Goal: Find specific page/section: Find specific page/section

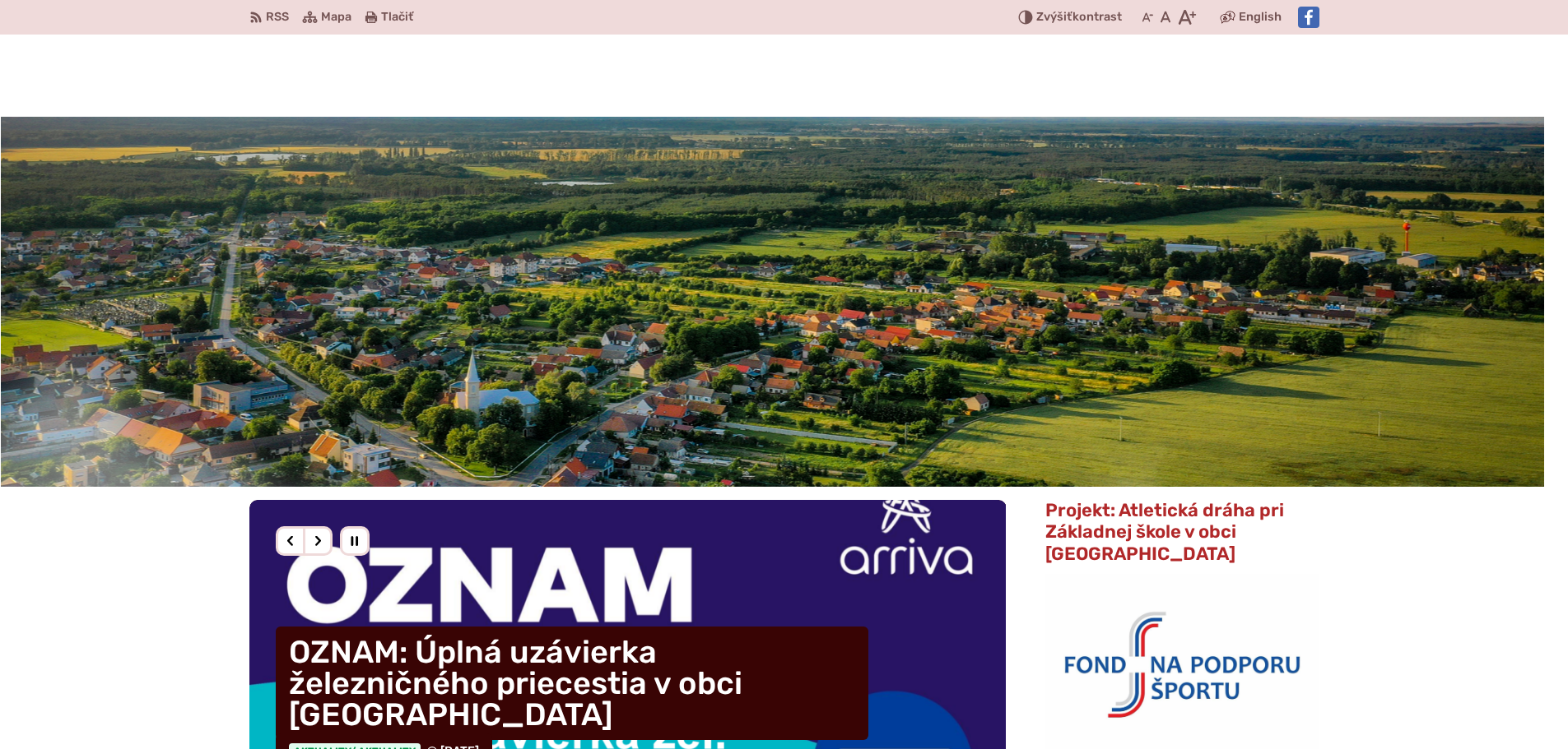
scroll to position [823, 0]
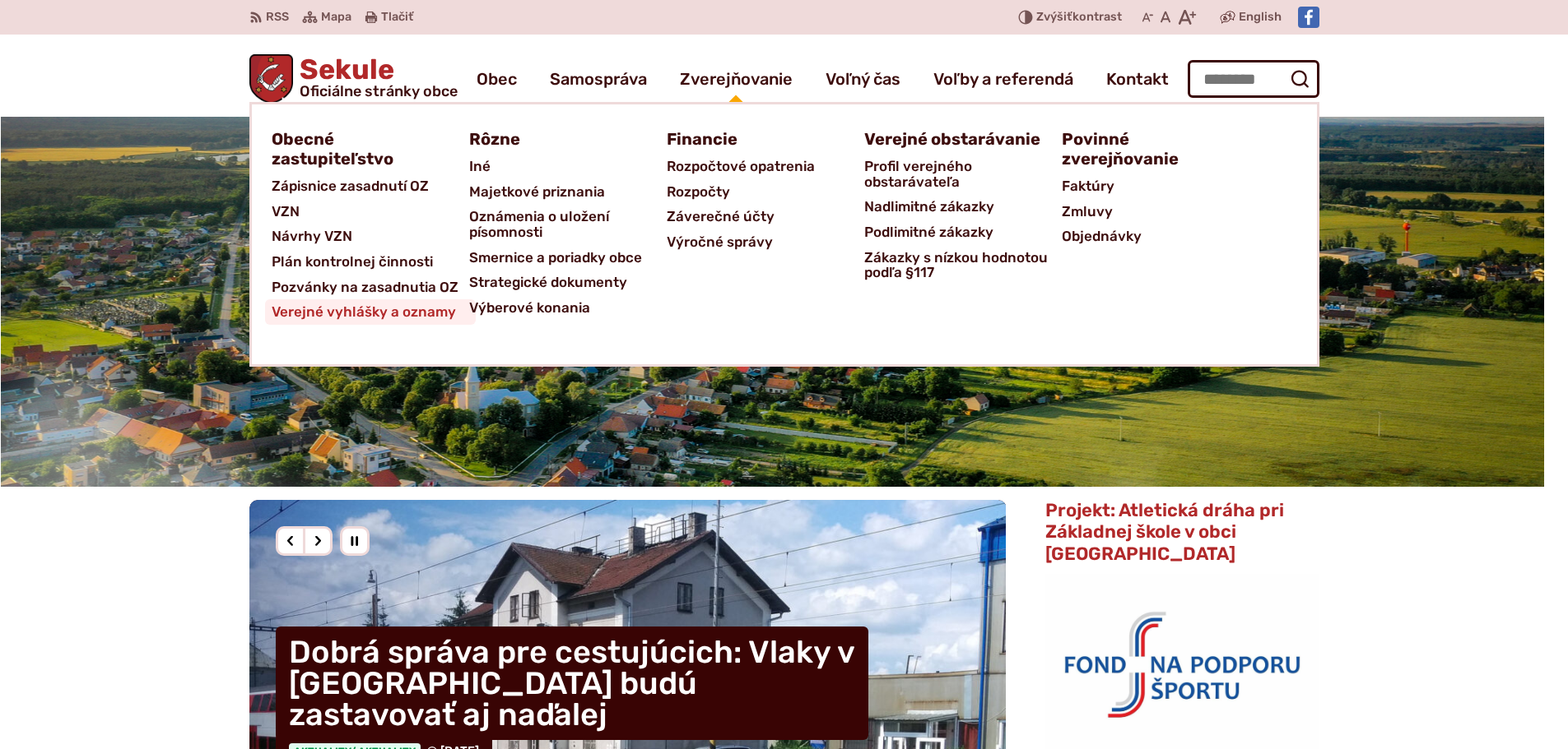
click at [293, 310] on span "Verejné vyhlášky a oznamy" at bounding box center [363, 312] width 184 height 25
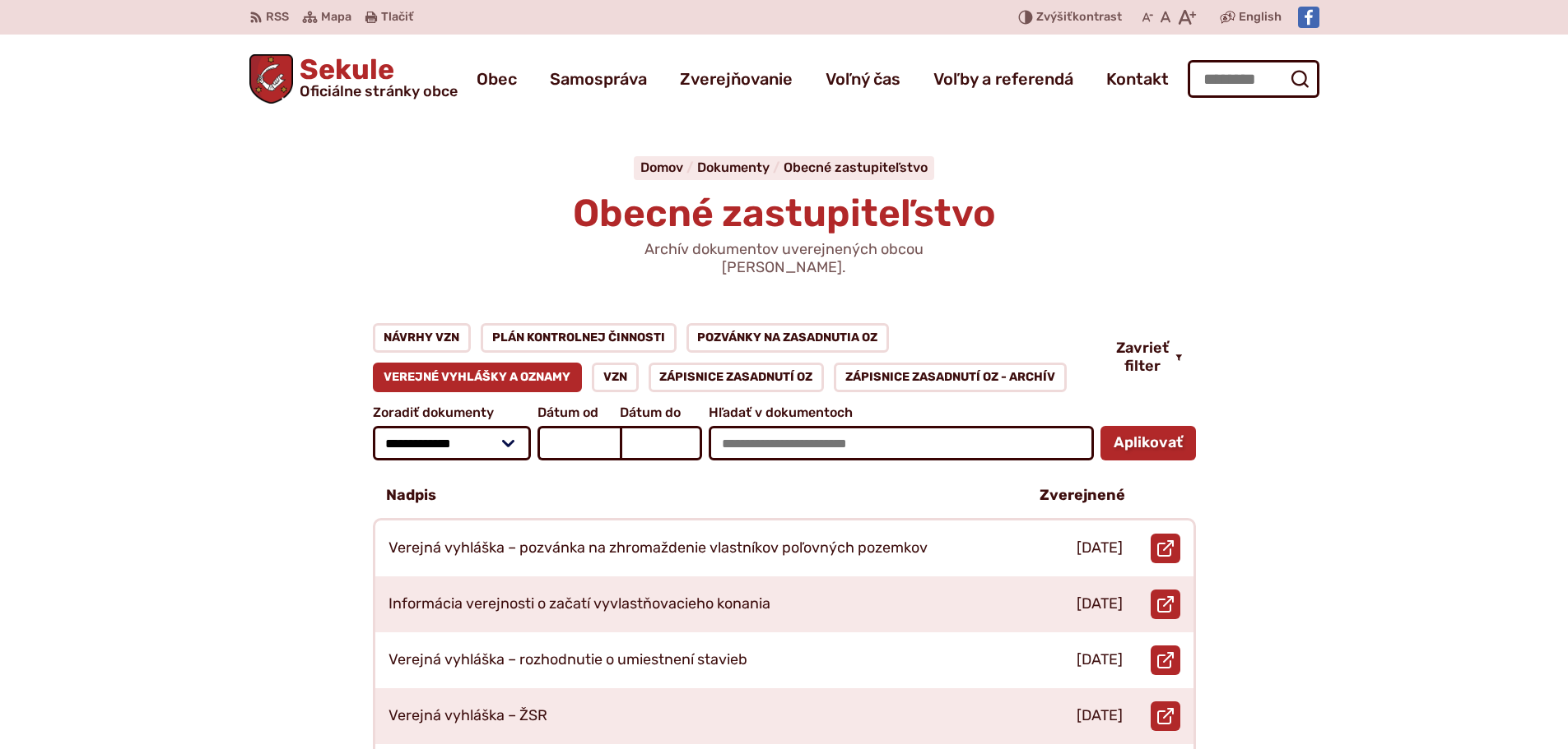
click at [335, 63] on span "Sekule Oficiálne stránky obce" at bounding box center [375, 76] width 165 height 43
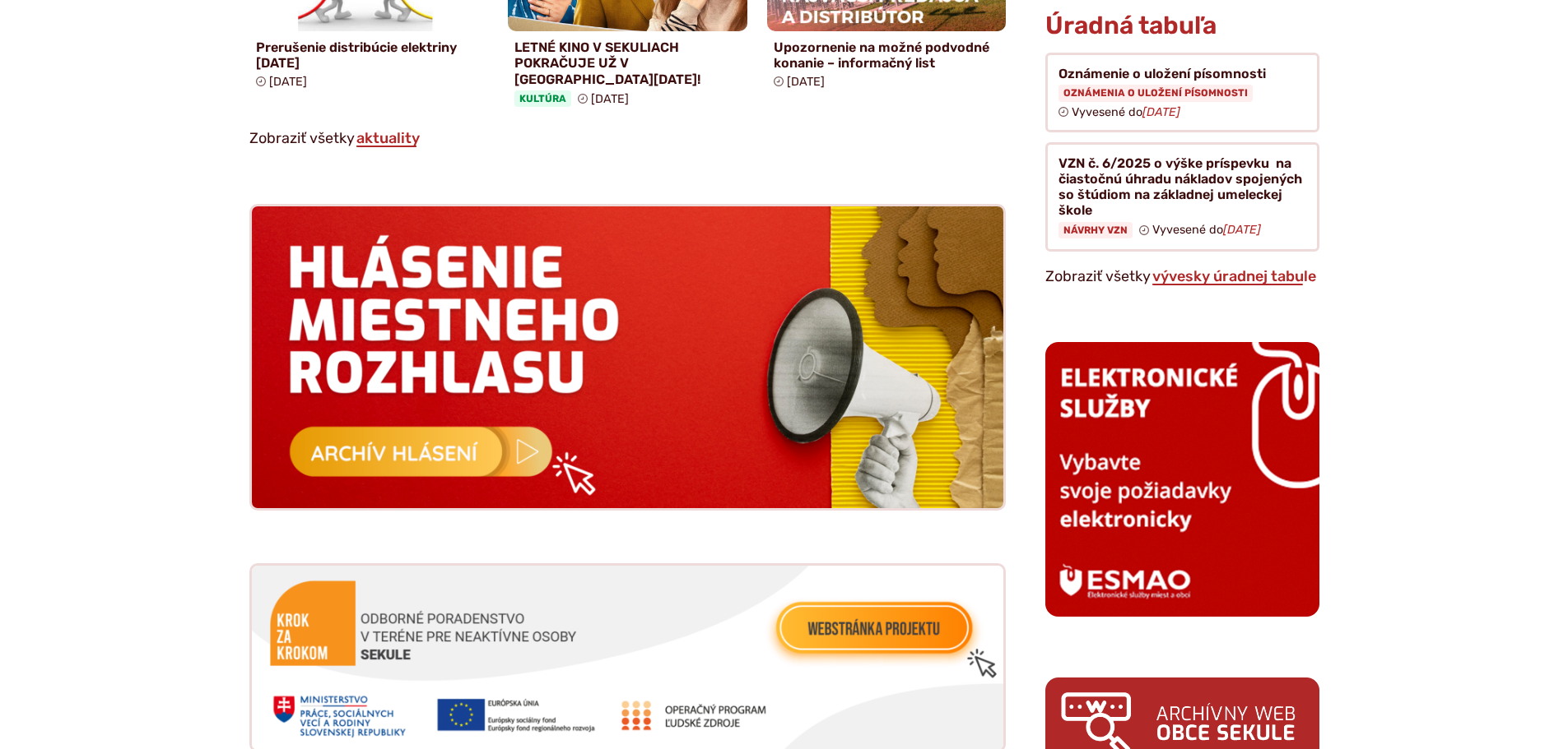
scroll to position [1481, 0]
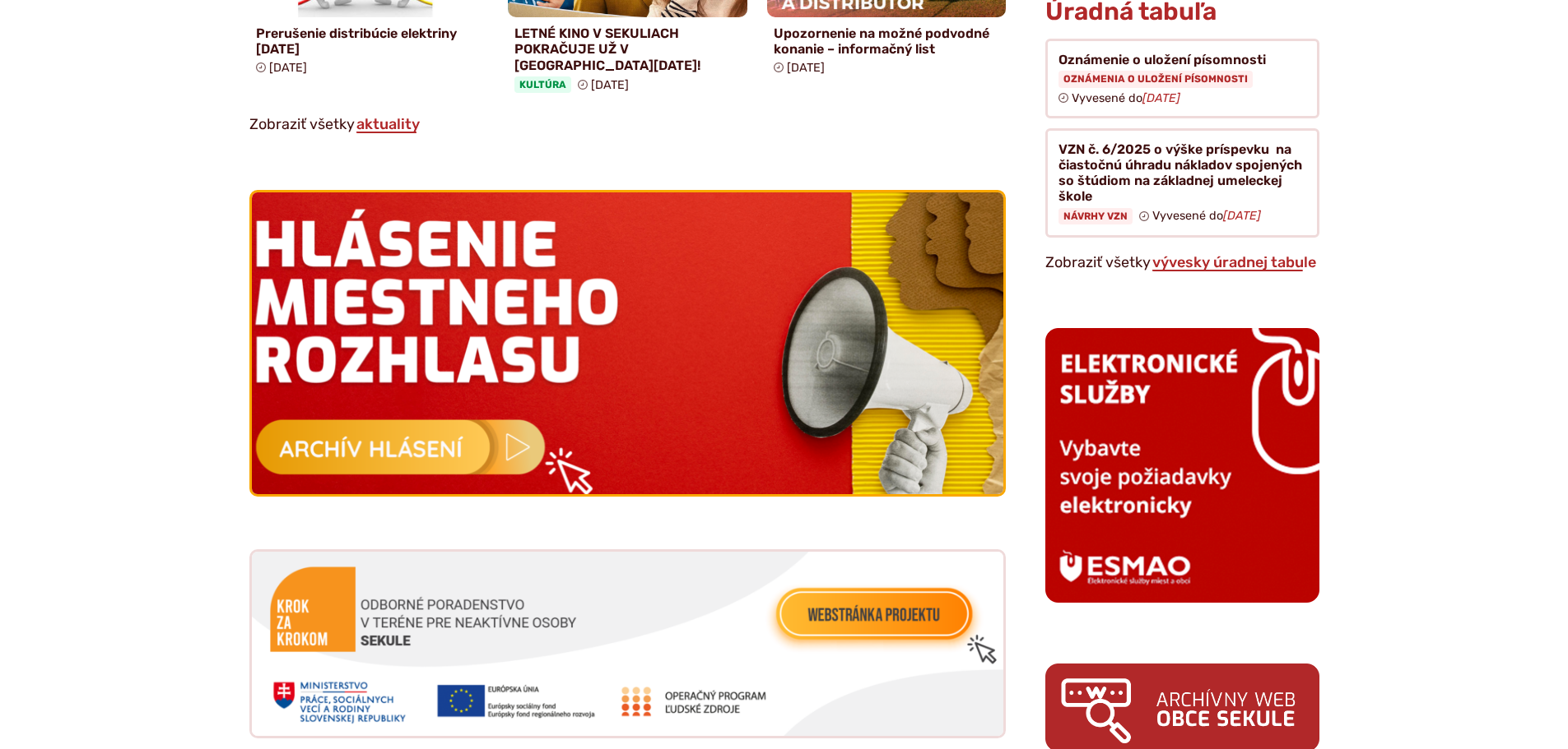
click at [416, 452] on img at bounding box center [627, 343] width 827 height 332
click at [397, 449] on img at bounding box center [627, 343] width 827 height 332
